Goal: Information Seeking & Learning: Learn about a topic

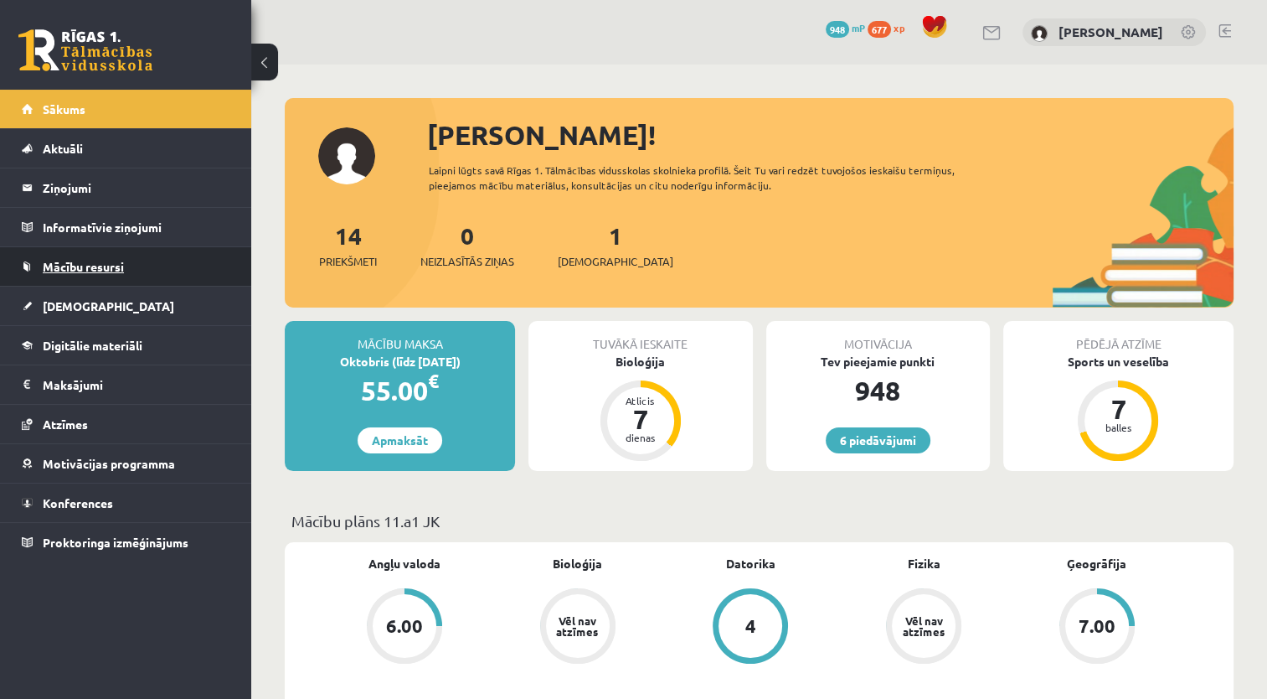
click at [88, 280] on link "Mācību resursi" at bounding box center [126, 266] width 209 height 39
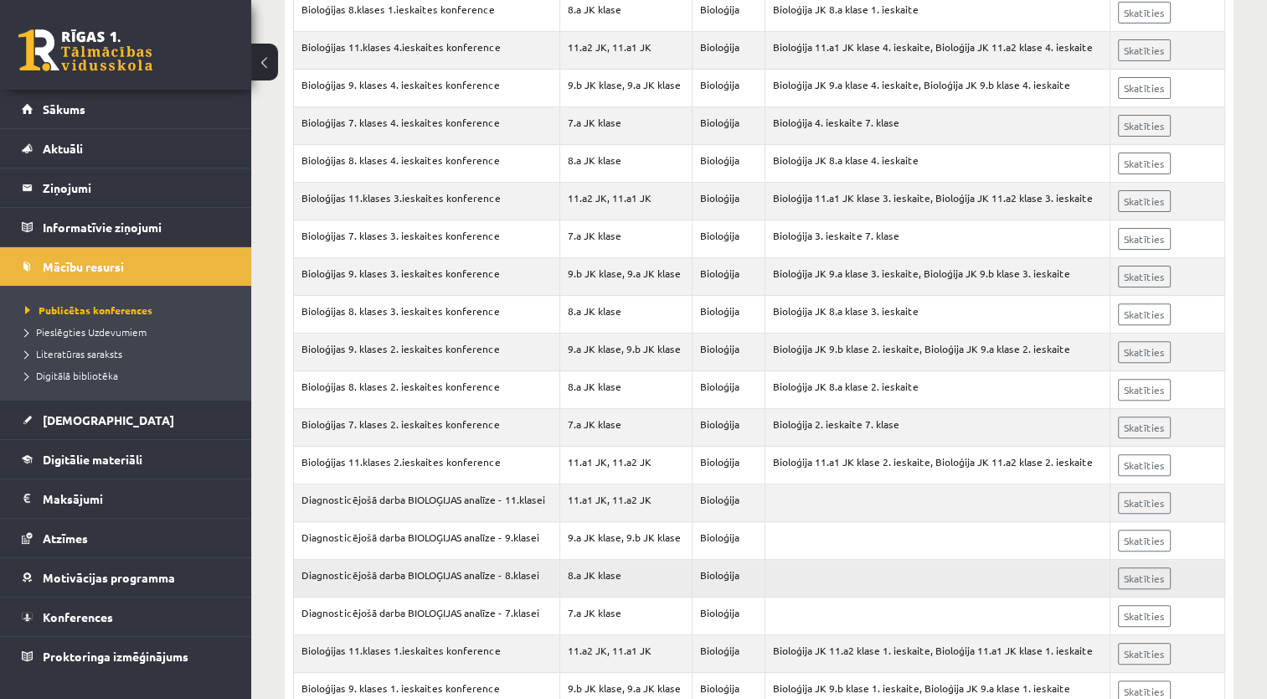
scroll to position [627, 0]
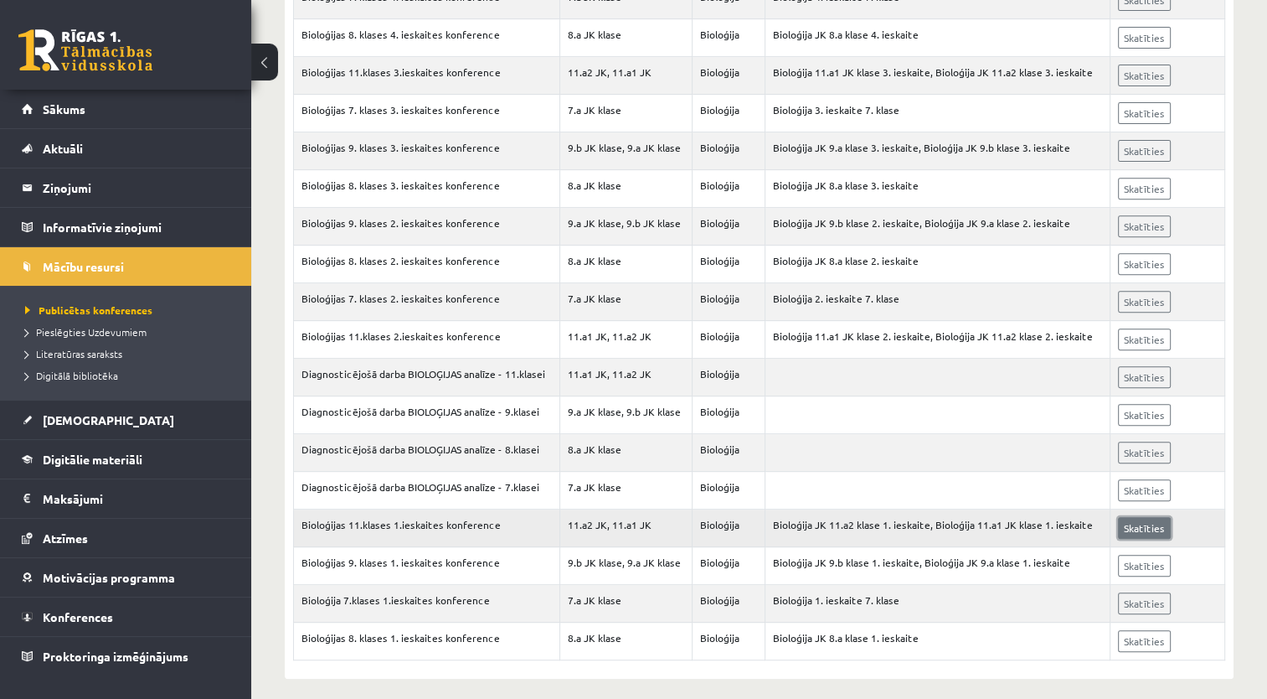
click at [1140, 517] on link "Skatīties" at bounding box center [1144, 528] width 53 height 22
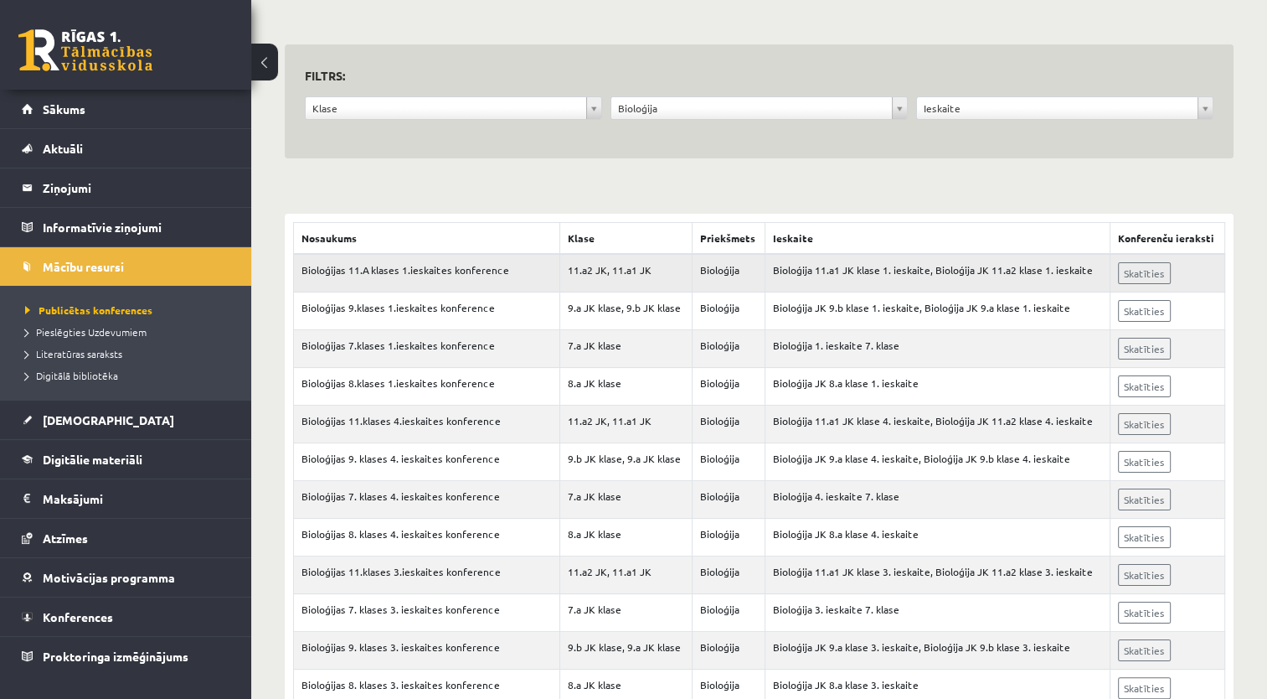
scroll to position [126, 0]
click at [69, 107] on span "Sākums" at bounding box center [64, 108] width 43 height 15
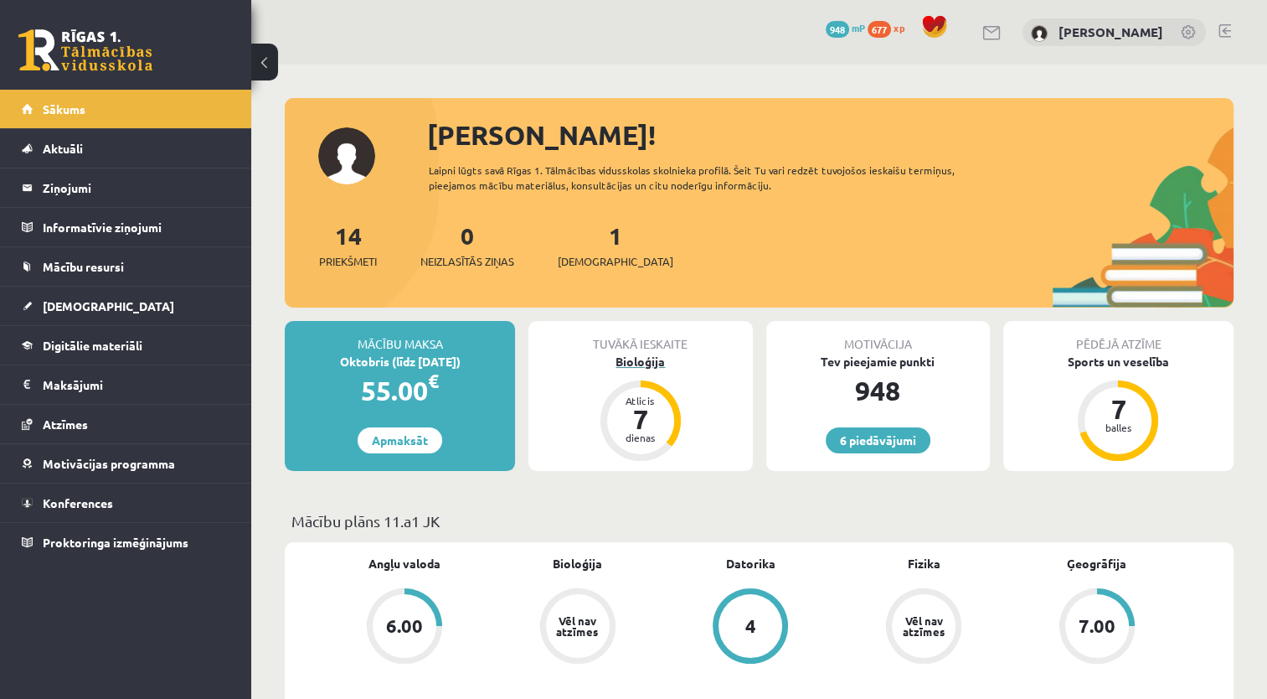
click at [645, 357] on div "Bioloģija" at bounding box center [641, 362] width 224 height 18
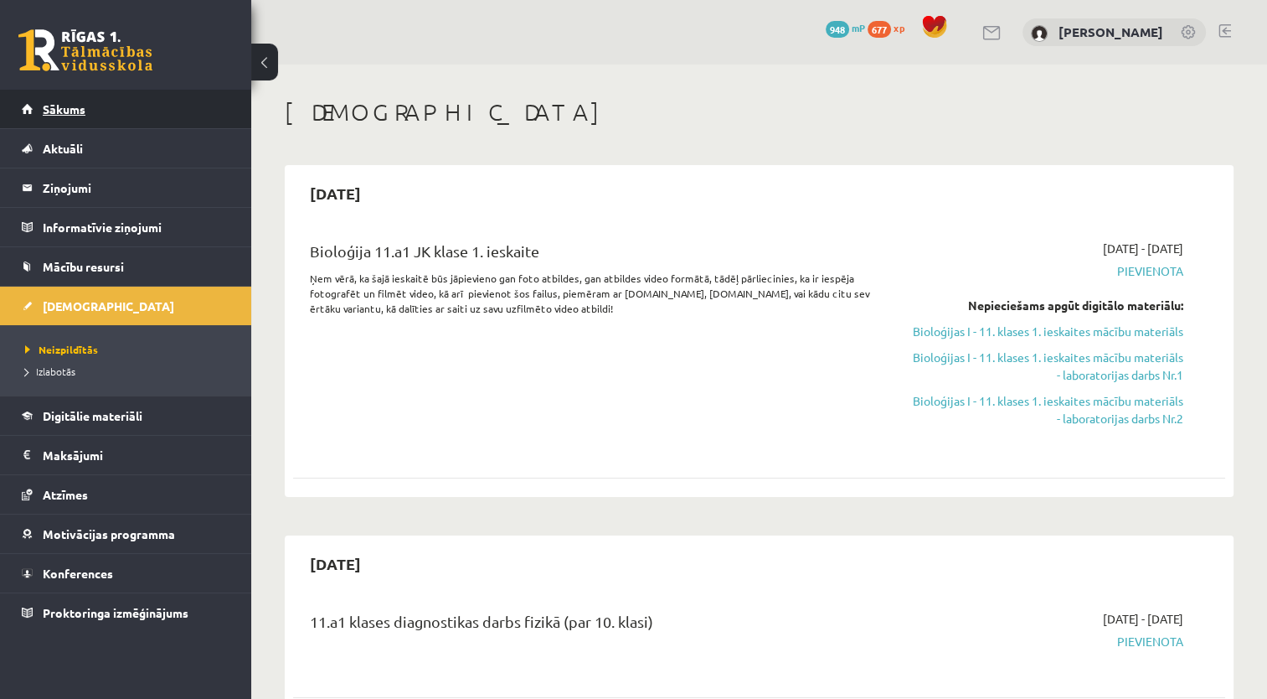
click at [89, 121] on link "Sākums" at bounding box center [126, 109] width 209 height 39
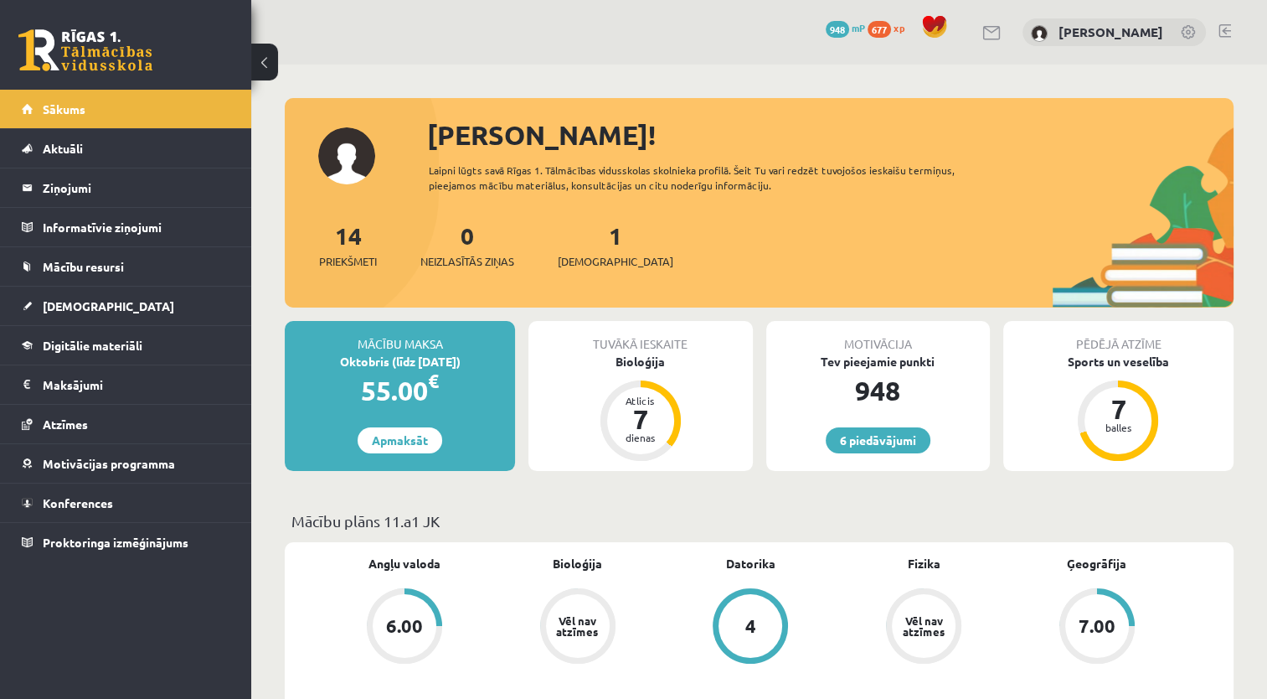
scroll to position [210, 0]
click at [459, 258] on span "Neizlasītās ziņas" at bounding box center [467, 261] width 94 height 17
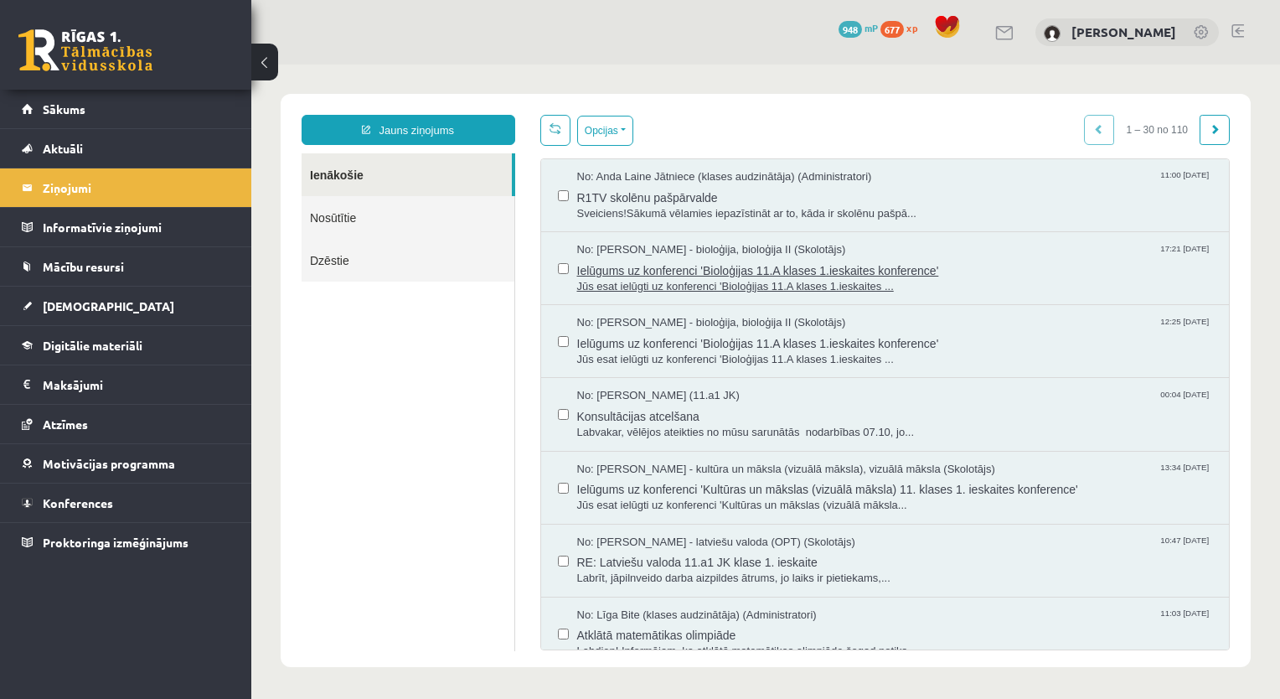
click at [650, 279] on span "Jūs esat ielūgti uz konferenci 'Bioloģijas 11.A klases 1.ieskaites ..." at bounding box center [895, 287] width 636 height 16
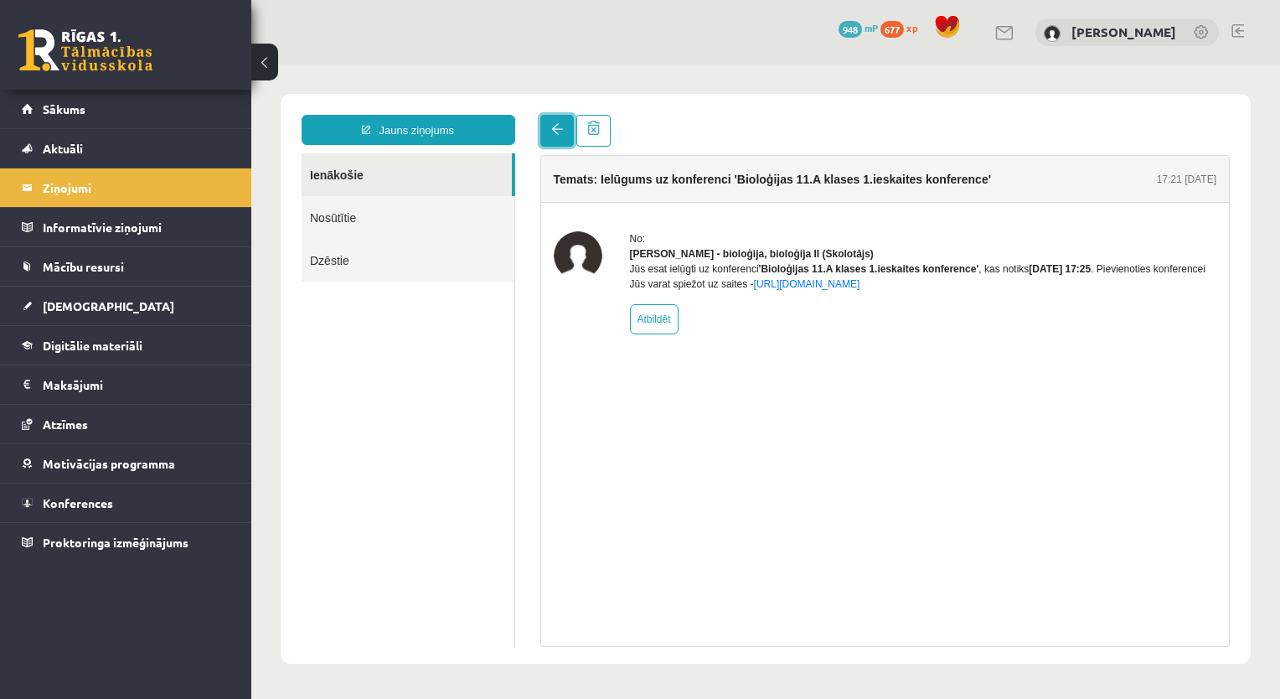
click at [552, 132] on span at bounding box center [557, 129] width 12 height 12
click at [543, 122] on link at bounding box center [557, 131] width 34 height 32
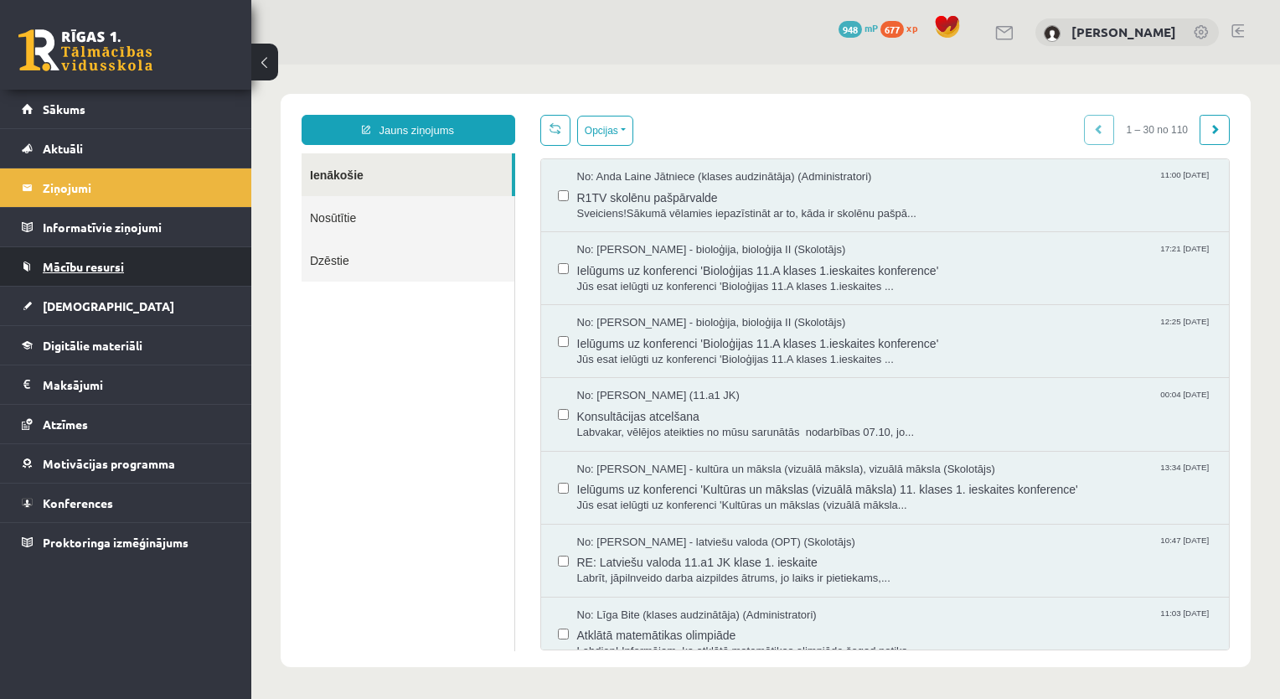
click at [114, 269] on span "Mācību resursi" at bounding box center [83, 266] width 81 height 15
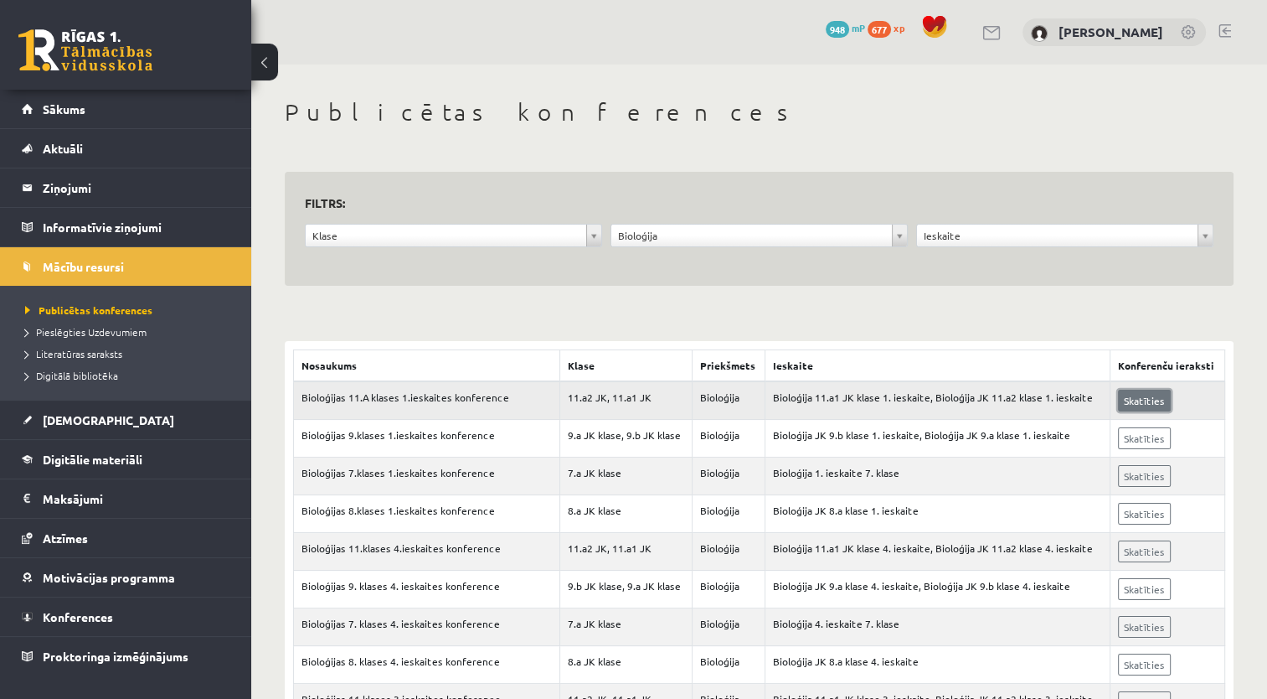
click at [1146, 408] on link "Skatīties" at bounding box center [1144, 400] width 53 height 22
